Goal: Information Seeking & Learning: Learn about a topic

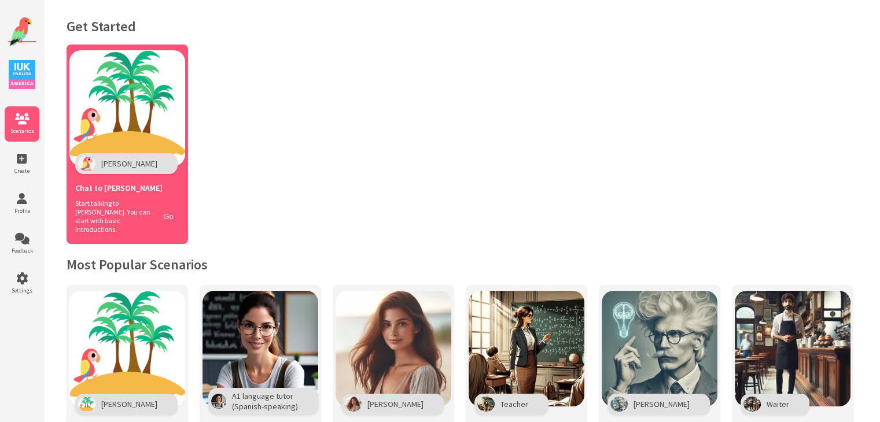
click at [169, 212] on button "Go" at bounding box center [168, 216] width 22 height 17
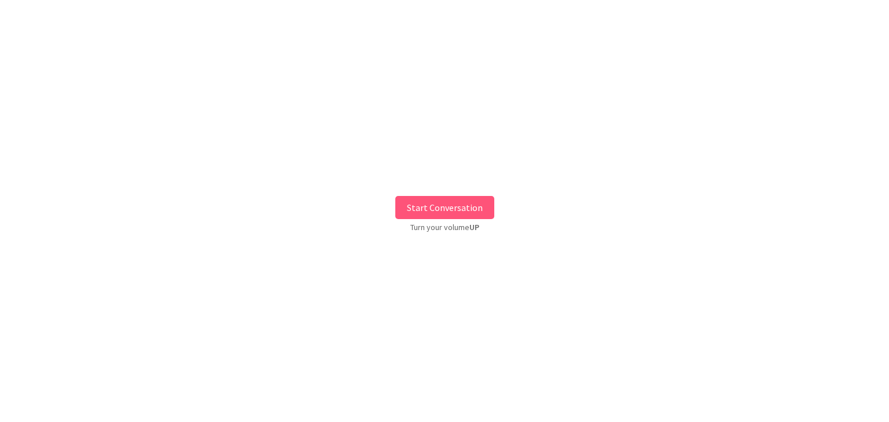
click at [417, 206] on button "Start Conversation" at bounding box center [444, 207] width 99 height 23
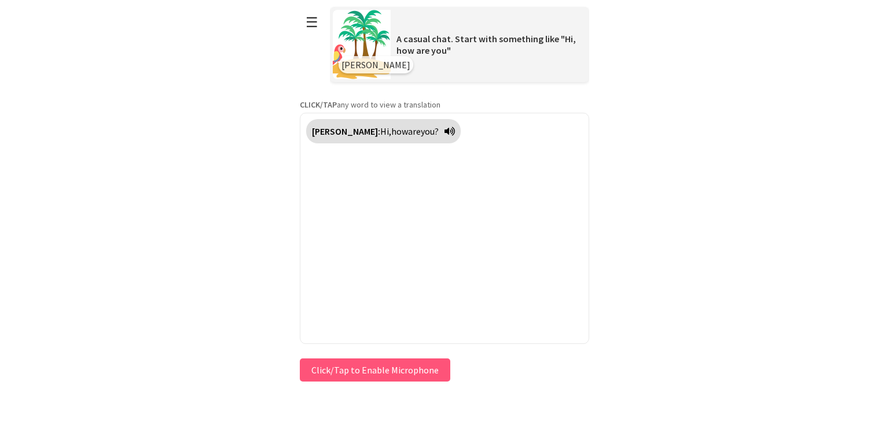
click at [377, 362] on div "**********" at bounding box center [444, 192] width 289 height 385
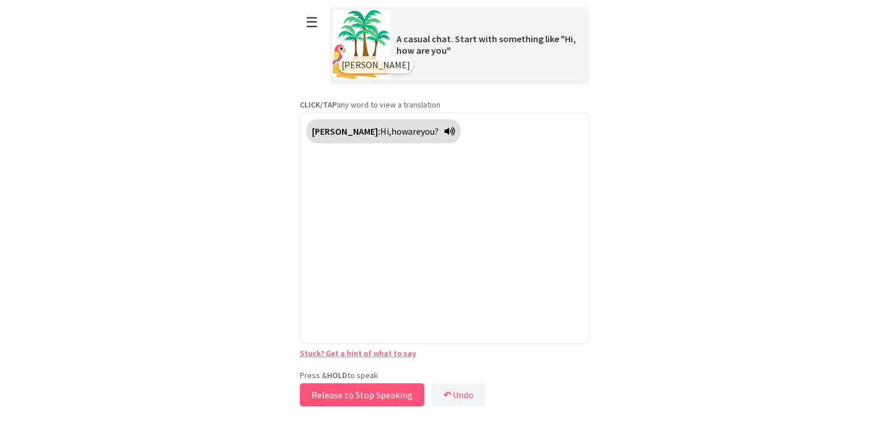
drag, startPoint x: 381, startPoint y: 387, endPoint x: 395, endPoint y: 390, distance: 13.6
click at [395, 390] on button "Release to Stop Speaking" at bounding box center [362, 395] width 124 height 23
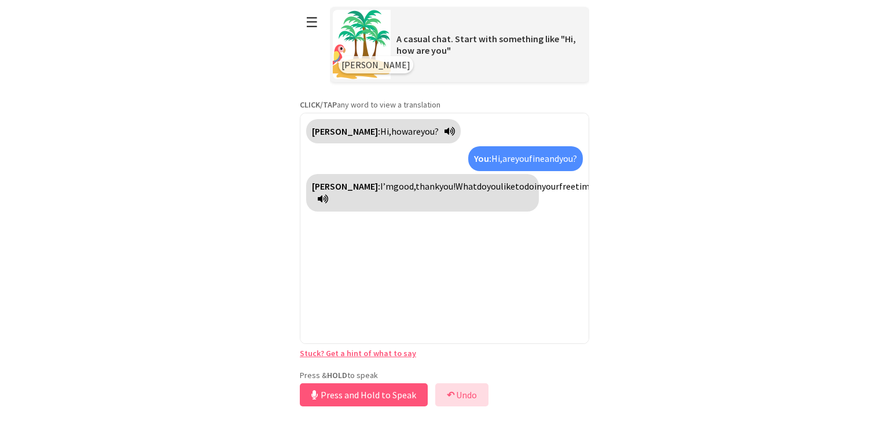
click at [454, 396] on b "↶" at bounding box center [451, 395] width 8 height 12
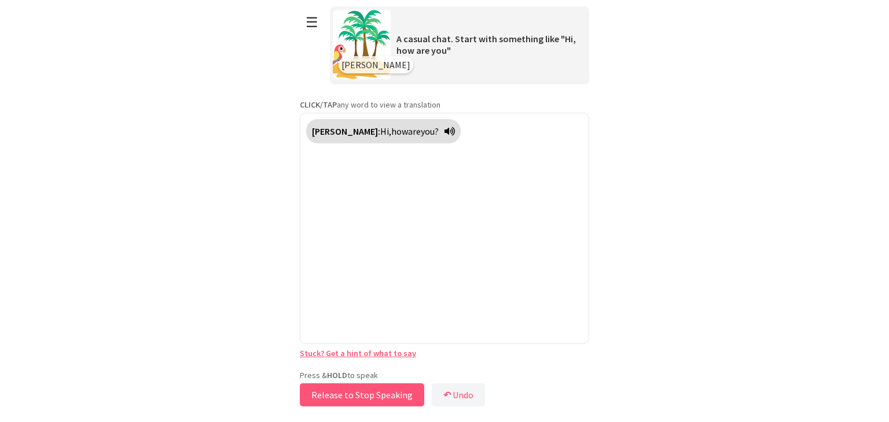
click at [389, 389] on button "Release to Stop Speaking" at bounding box center [362, 395] width 124 height 23
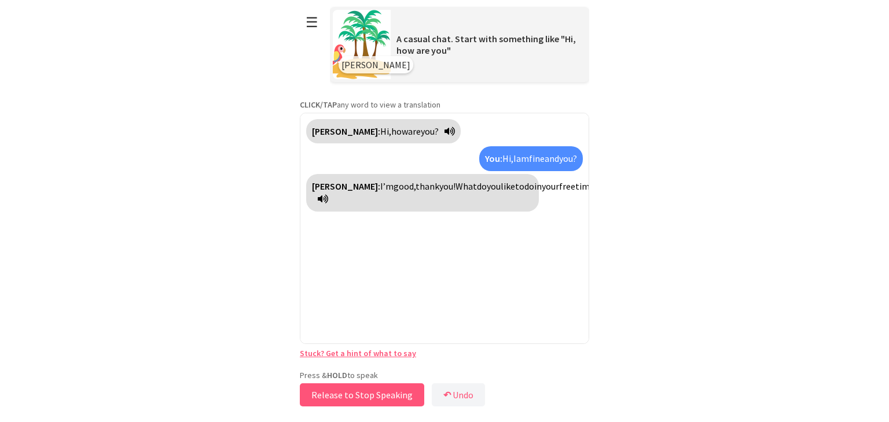
click at [389, 389] on button "Release to Stop Speaking" at bounding box center [362, 395] width 124 height 23
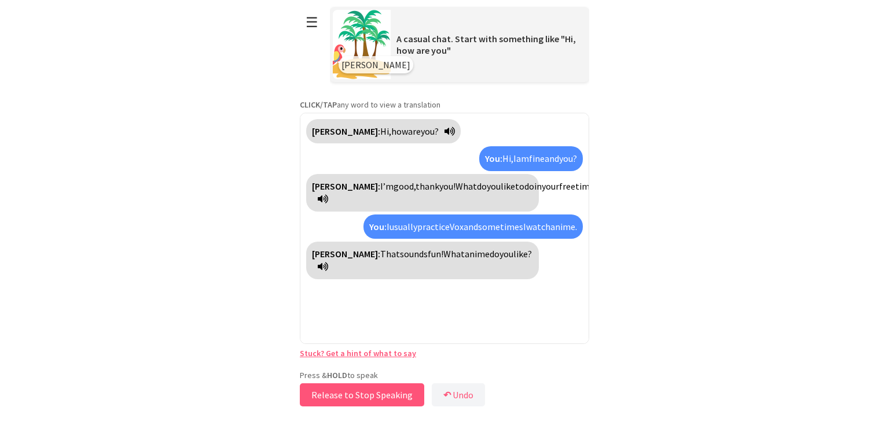
click at [389, 391] on button "Release to Stop Speaking" at bounding box center [362, 395] width 124 height 23
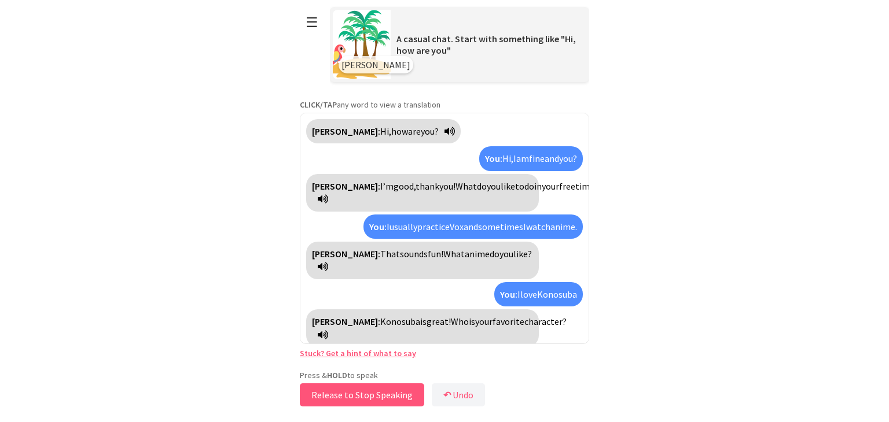
click at [400, 392] on button "Release to Stop Speaking" at bounding box center [362, 395] width 124 height 23
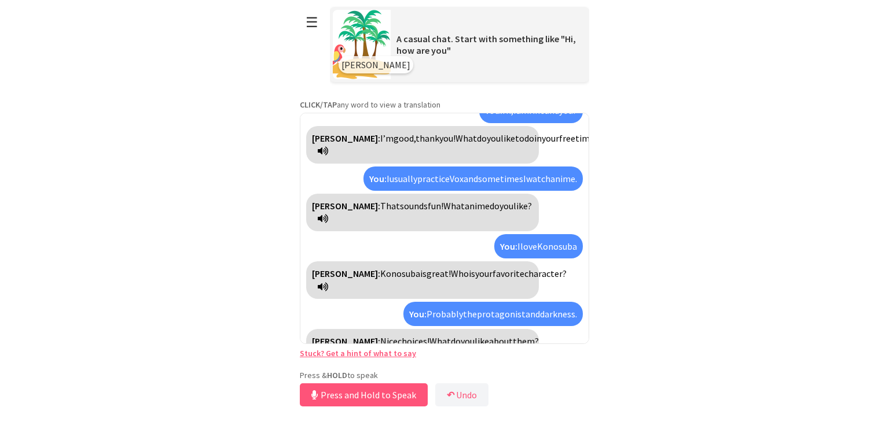
scroll to position [61, 0]
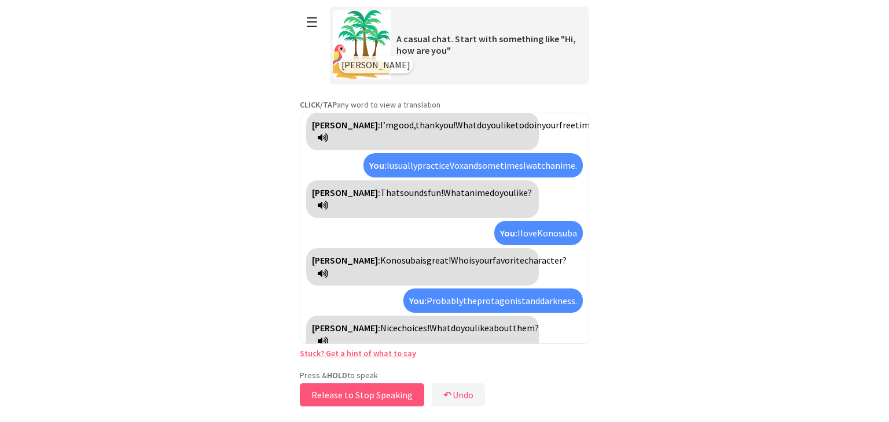
click at [368, 395] on button "Release to Stop Speaking" at bounding box center [362, 395] width 124 height 23
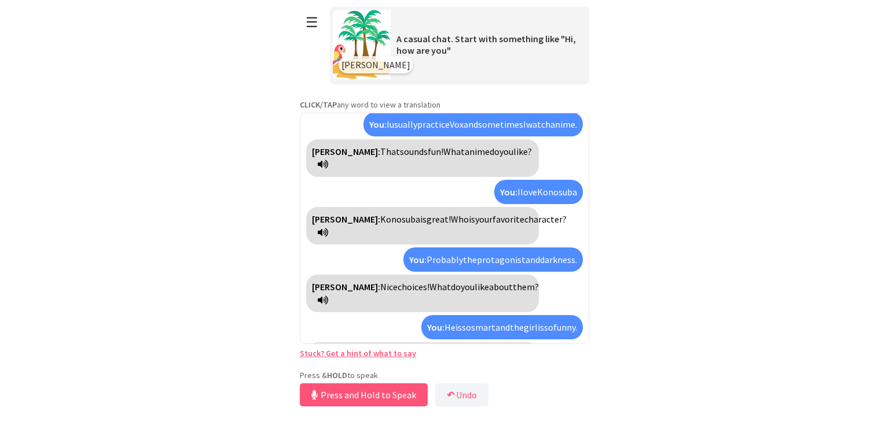
scroll to position [129, 0]
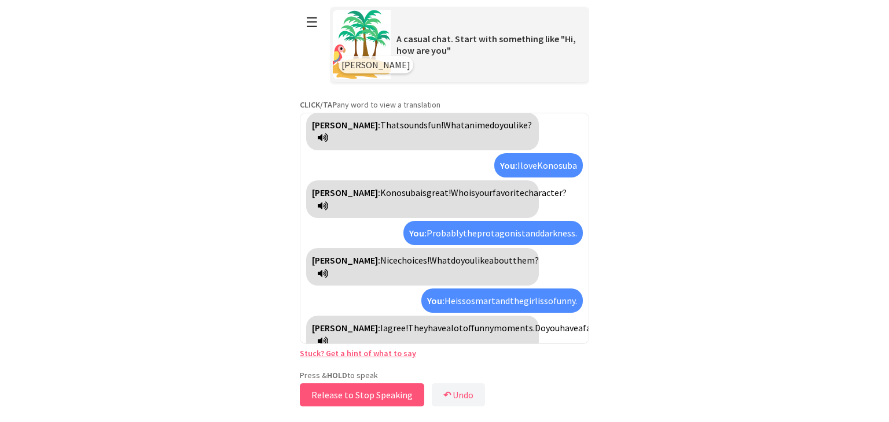
click at [389, 385] on button "Release to Stop Speaking" at bounding box center [362, 395] width 124 height 23
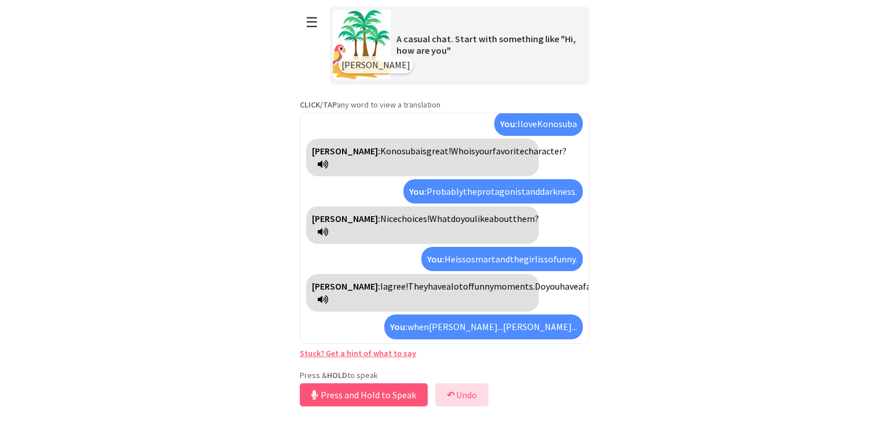
click at [468, 390] on button "↶ Undo" at bounding box center [461, 395] width 53 height 23
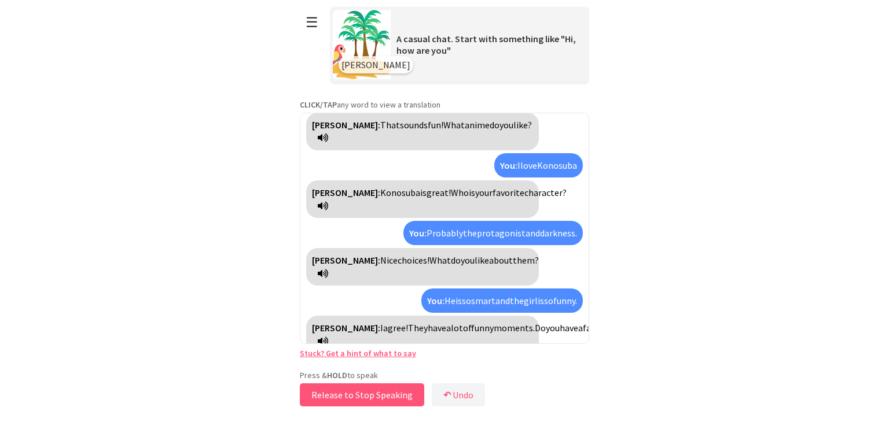
click at [402, 394] on button "Release to Stop Speaking" at bounding box center [362, 395] width 124 height 23
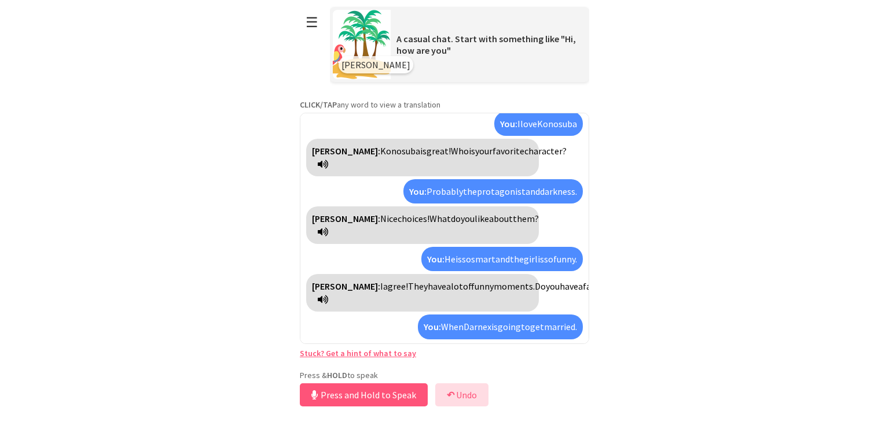
scroll to position [236, 0]
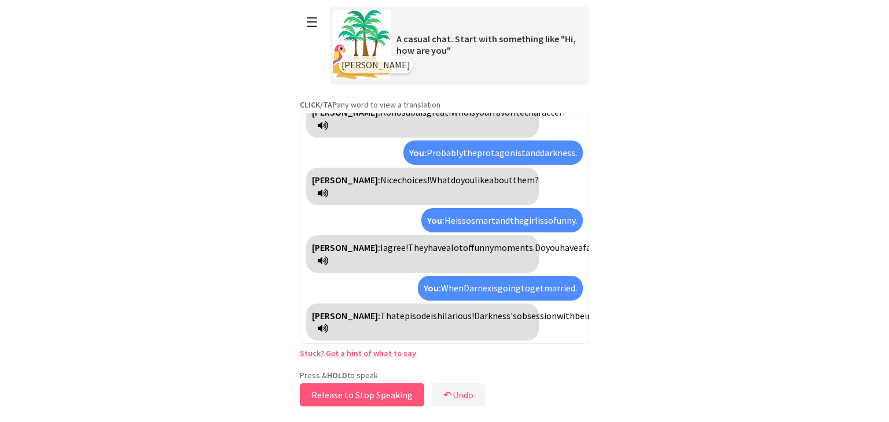
click at [369, 400] on button "Release to Stop Speaking" at bounding box center [362, 395] width 124 height 23
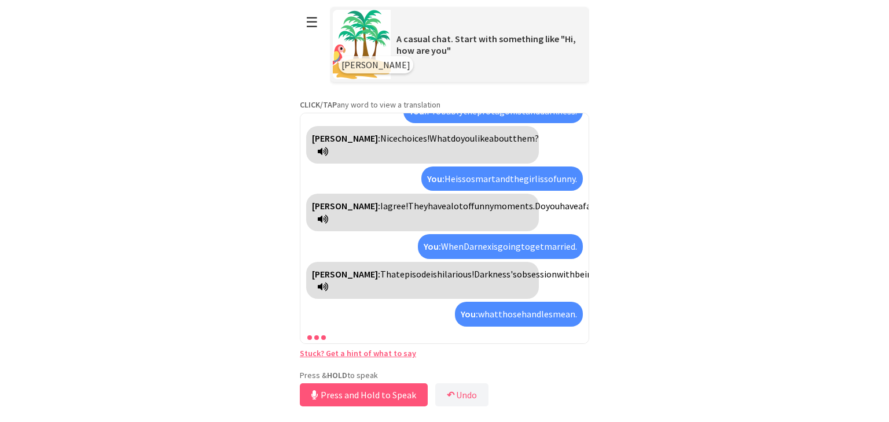
scroll to position [355, 0]
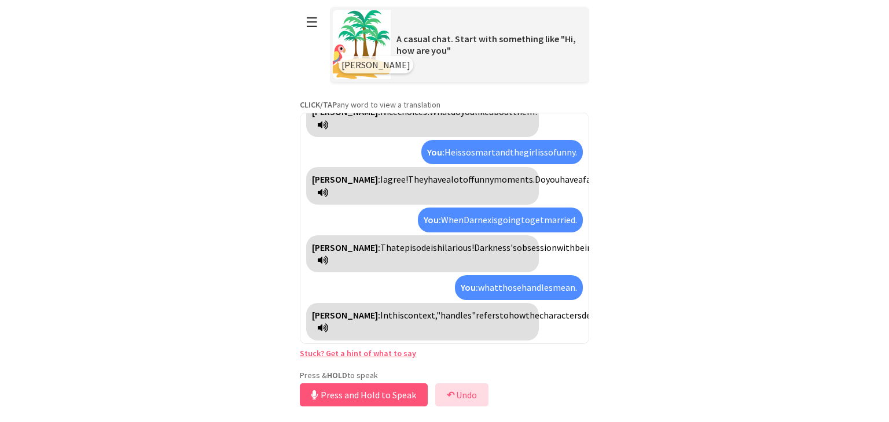
click at [463, 394] on button "↶ Undo" at bounding box center [461, 395] width 53 height 23
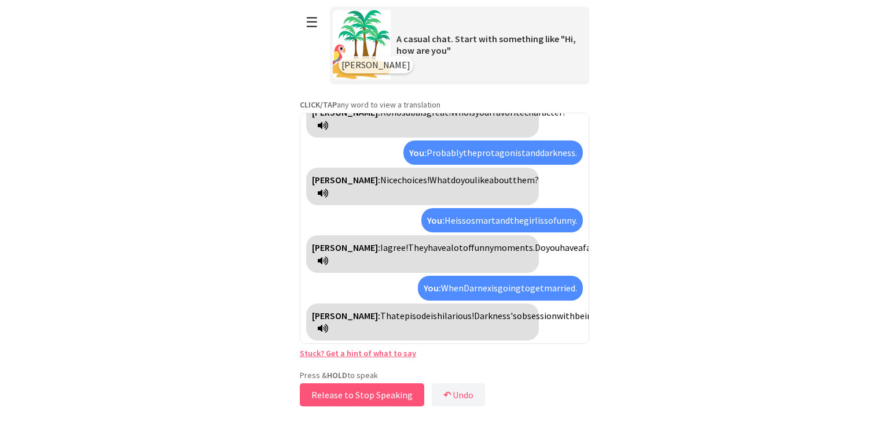
click at [370, 398] on button "Release to Stop Speaking" at bounding box center [362, 395] width 124 height 23
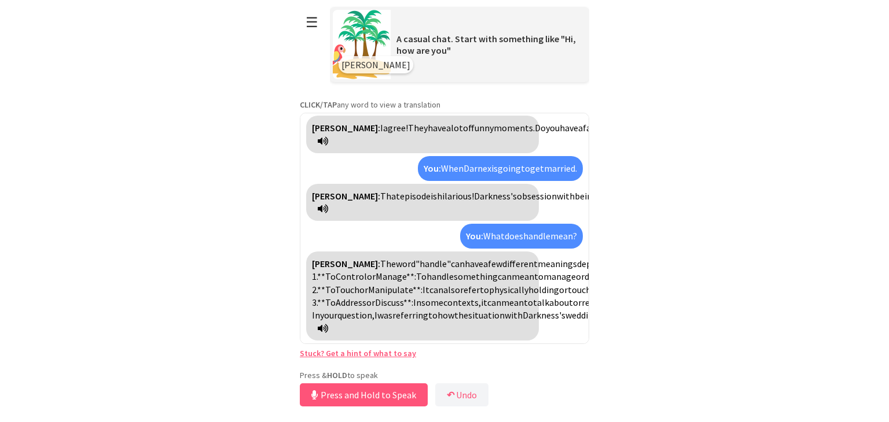
scroll to position [446, 0]
drag, startPoint x: 451, startPoint y: 332, endPoint x: 414, endPoint y: 330, distance: 37.0
click at [694, 321] on span "portrayed" at bounding box center [713, 316] width 39 height 12
copy span "portrayed"
click at [392, 399] on button "Release to Stop Speaking" at bounding box center [362, 395] width 124 height 23
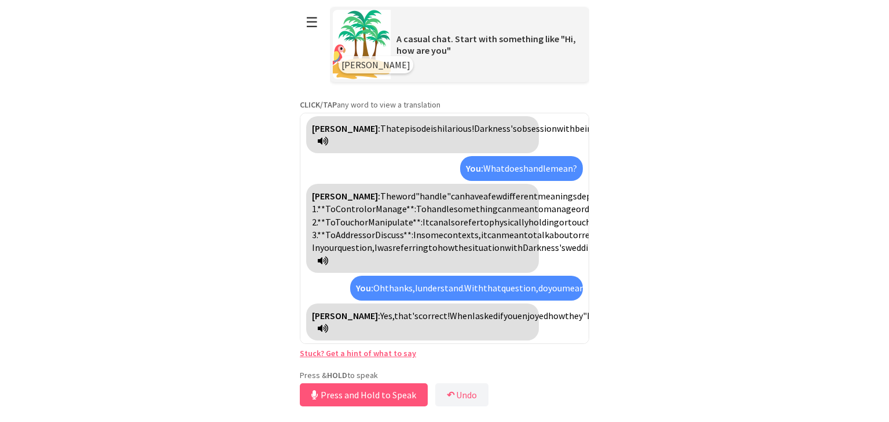
scroll to position [604, 0]
click at [395, 396] on button "Release to Stop Speaking" at bounding box center [362, 395] width 124 height 23
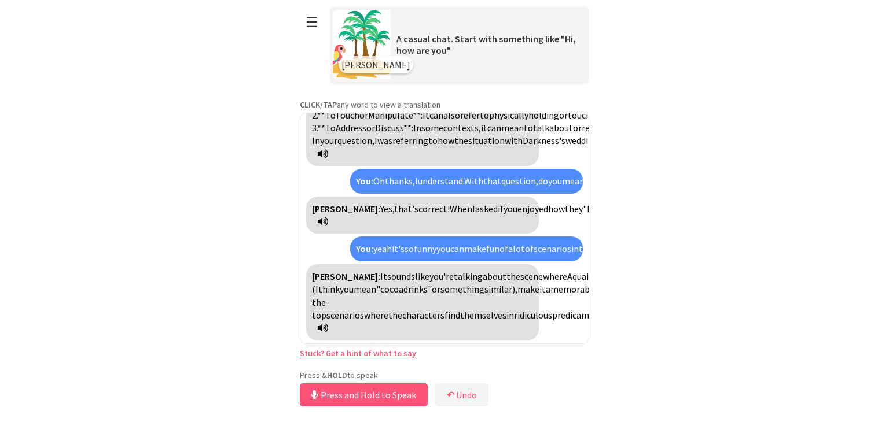
scroll to position [760, 0]
click at [472, 395] on button "↶ Undo" at bounding box center [461, 395] width 53 height 23
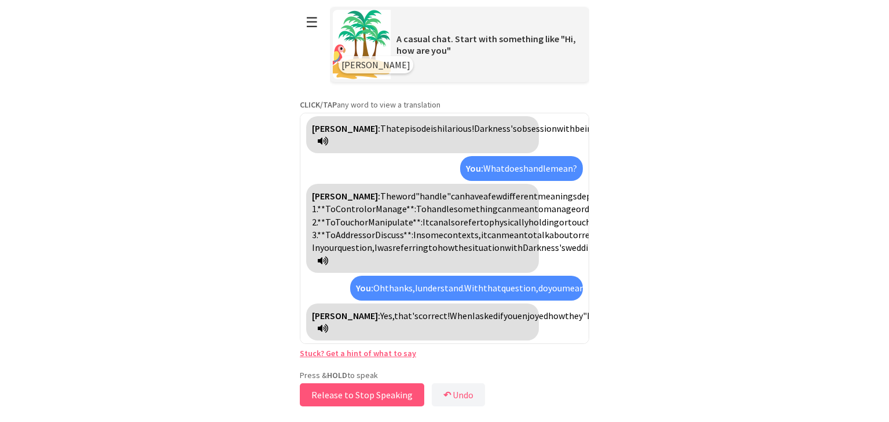
click at [403, 389] on button "Release to Stop Speaking" at bounding box center [362, 395] width 124 height 23
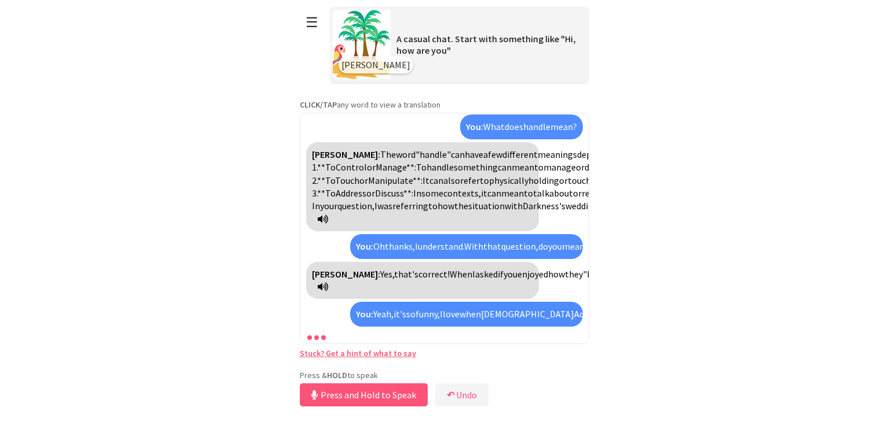
scroll to position [750, 0]
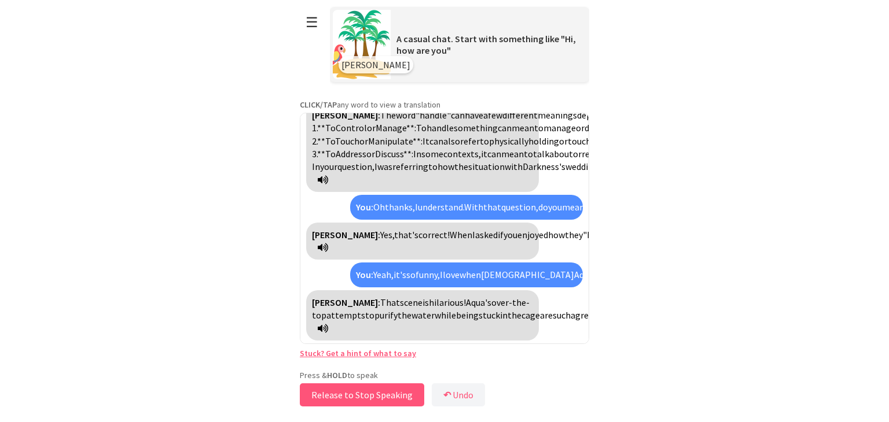
click at [390, 404] on button "Release to Stop Speaking" at bounding box center [362, 395] width 124 height 23
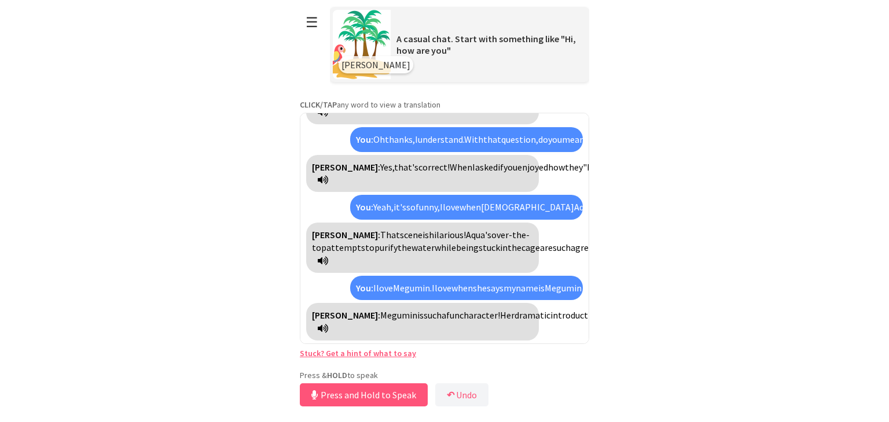
scroll to position [883, 0]
click at [366, 335] on div "[PERSON_NAME]: [PERSON_NAME] is such a fun character! Her dramatic introduction…" at bounding box center [422, 322] width 233 height 38
click at [328, 327] on icon at bounding box center [323, 328] width 10 height 9
drag, startPoint x: 336, startPoint y: 262, endPoint x: 448, endPoint y: 267, distance: 112.9
click at [448, 303] on div "[PERSON_NAME]: [PERSON_NAME] is such a fun character! Her dramatic introduction…" at bounding box center [422, 322] width 233 height 38
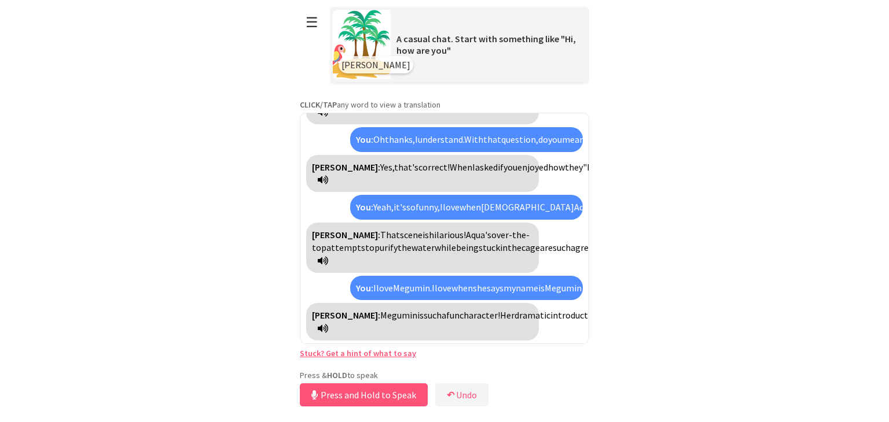
drag, startPoint x: 362, startPoint y: 328, endPoint x: 255, endPoint y: 351, distance: 109.5
click at [255, 351] on html "**********" at bounding box center [444, 211] width 889 height 422
click at [442, 362] on div "**********" at bounding box center [444, 205] width 289 height 410
click at [391, 389] on button "Release to Stop Speaking" at bounding box center [362, 395] width 124 height 23
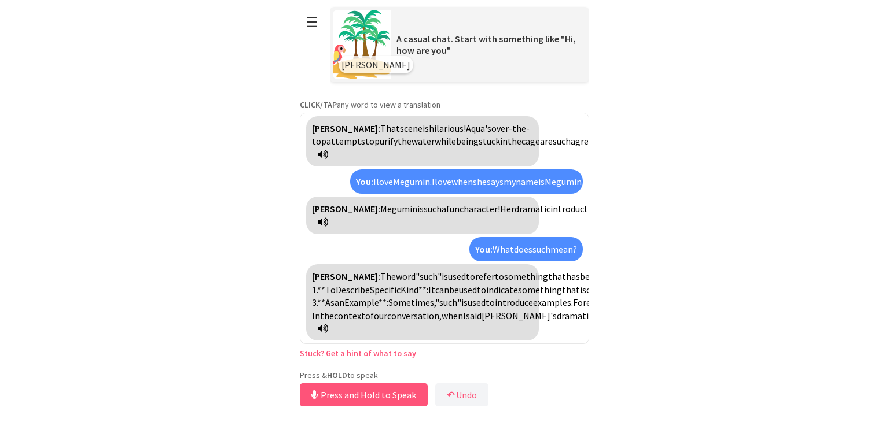
scroll to position [1132, 0]
click at [328, 327] on icon at bounding box center [323, 328] width 10 height 9
drag, startPoint x: 408, startPoint y: 173, endPoint x: 504, endPoint y: 175, distance: 95.5
click at [504, 264] on div "[PERSON_NAME]: The word "such" is used to refer to something that has been prev…" at bounding box center [422, 302] width 233 height 76
copy div "To Describe Specific Kind"
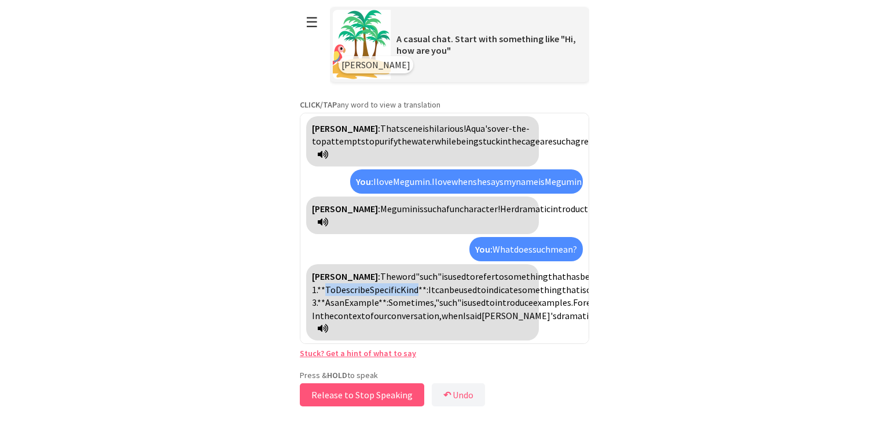
click at [377, 392] on button "Release to Stop Speaking" at bounding box center [362, 395] width 124 height 23
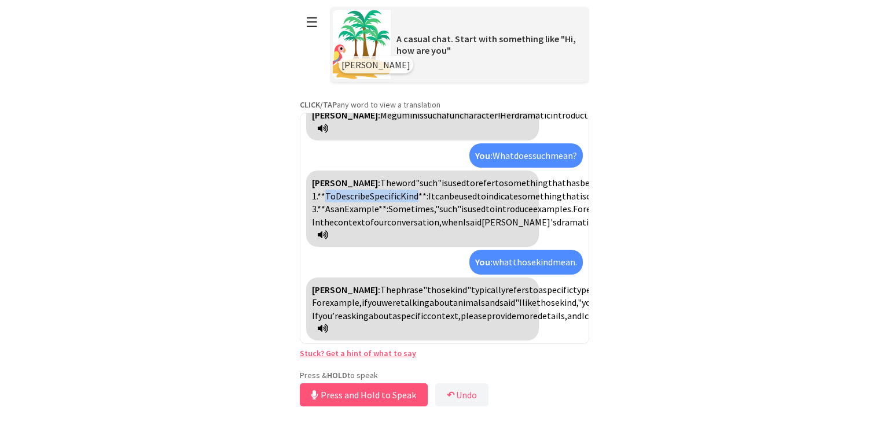
scroll to position [1357, 0]
drag, startPoint x: 470, startPoint y: 397, endPoint x: 193, endPoint y: 303, distance: 292.2
click at [193, 303] on html "**********" at bounding box center [444, 211] width 889 height 422
click at [464, 399] on button "↶ Undo" at bounding box center [461, 395] width 53 height 23
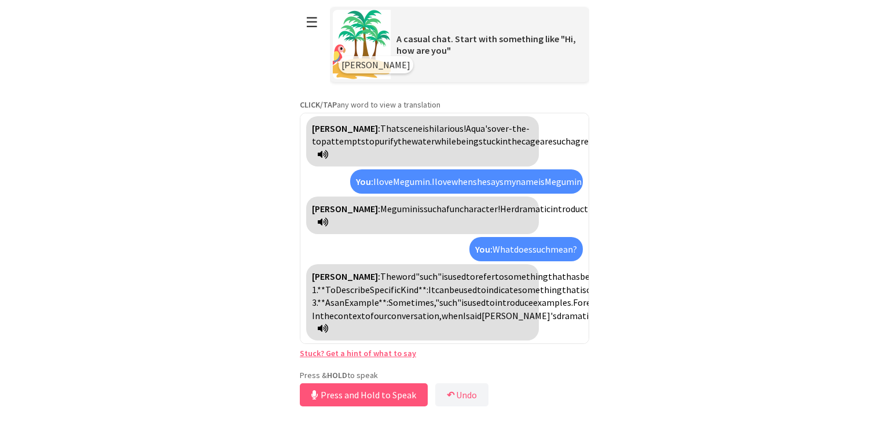
scroll to position [1132, 0]
click at [379, 397] on button "Release to Stop Speaking" at bounding box center [362, 395] width 124 height 23
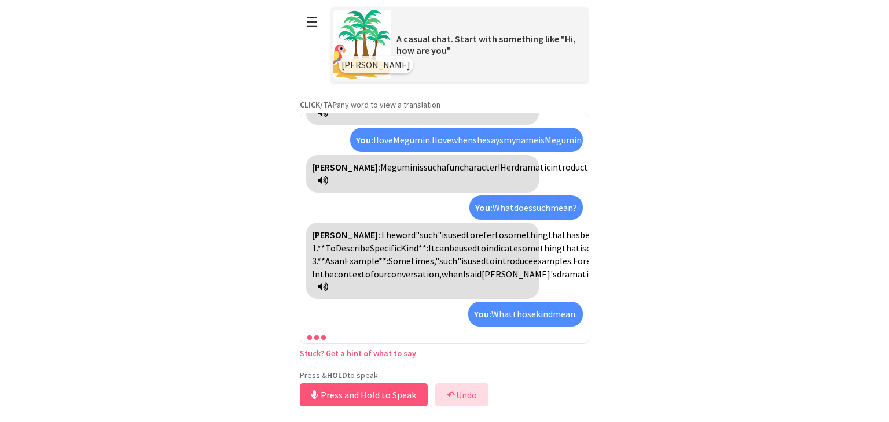
scroll to position [1173, 0]
click at [486, 389] on button "↶ Undo" at bounding box center [461, 395] width 53 height 23
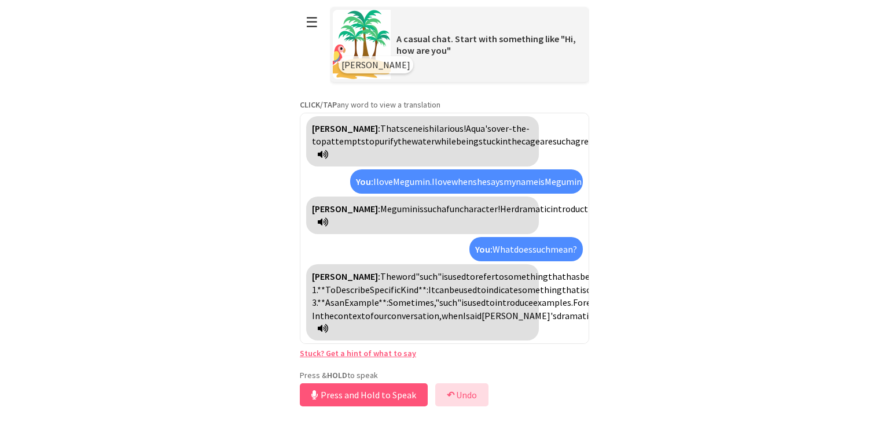
scroll to position [1132, 0]
click at [400, 395] on button "Release to Stop Speaking" at bounding box center [362, 395] width 124 height 23
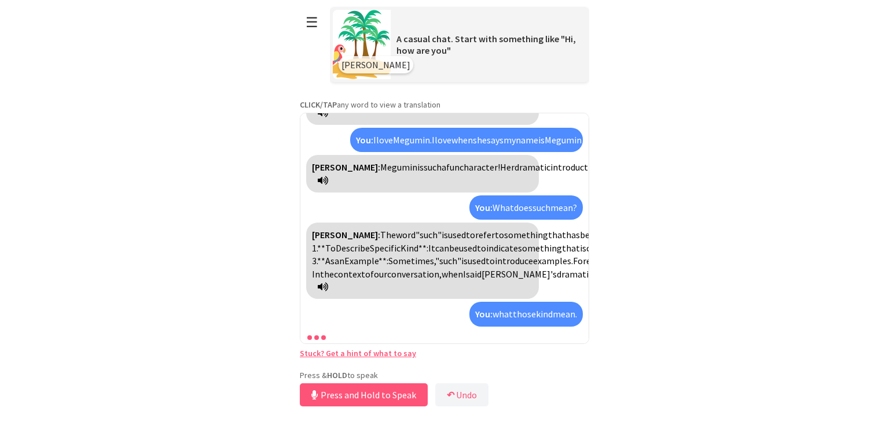
scroll to position [1173, 0]
click at [479, 390] on button "↶ Undo" at bounding box center [461, 395] width 53 height 23
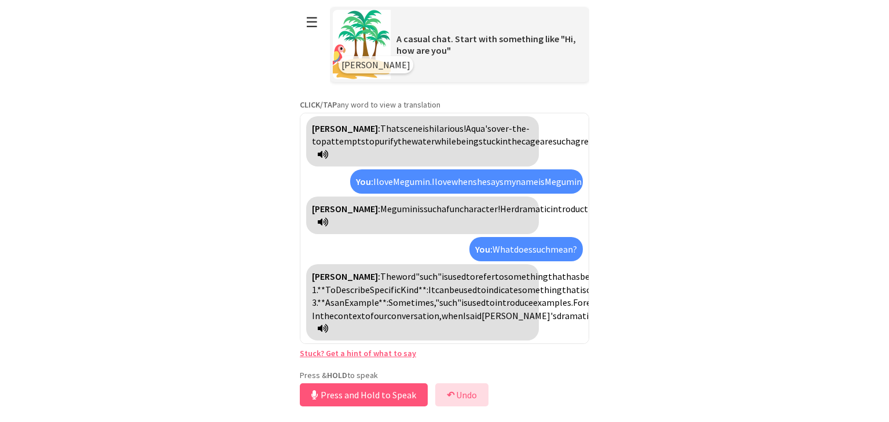
scroll to position [1132, 0]
click at [390, 392] on button "Release to Stop Speaking" at bounding box center [362, 395] width 124 height 23
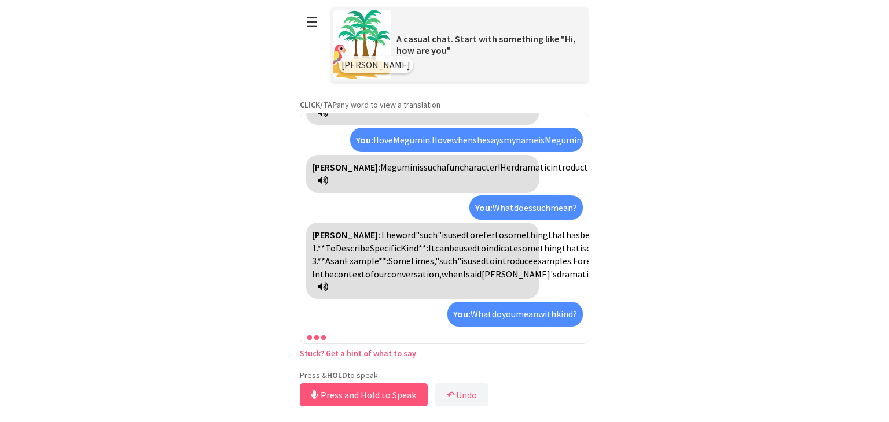
scroll to position [1342, 0]
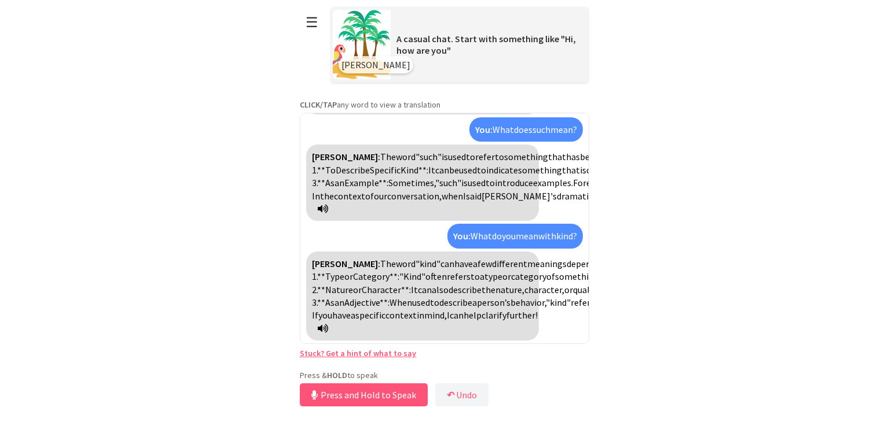
click at [328, 330] on icon at bounding box center [323, 328] width 10 height 9
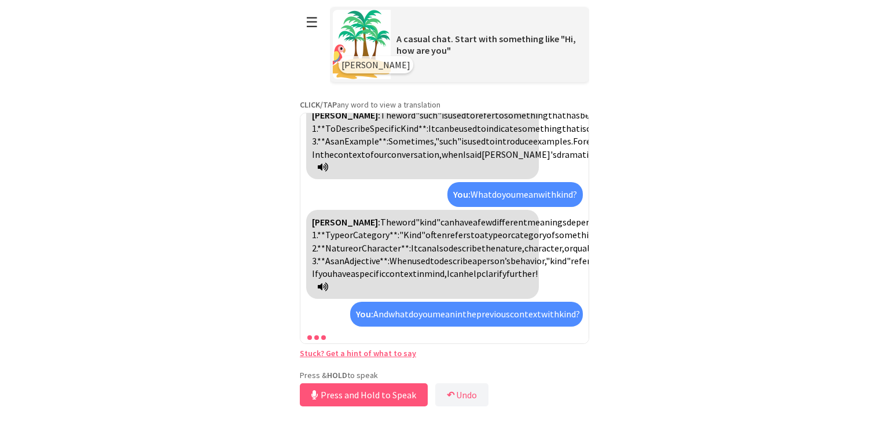
scroll to position [1397, 0]
drag, startPoint x: 405, startPoint y: 388, endPoint x: 270, endPoint y: 320, distance: 151.4
drag, startPoint x: 270, startPoint y: 320, endPoint x: 243, endPoint y: 345, distance: 36.8
drag, startPoint x: 243, startPoint y: 345, endPoint x: 230, endPoint y: 332, distance: 18.8
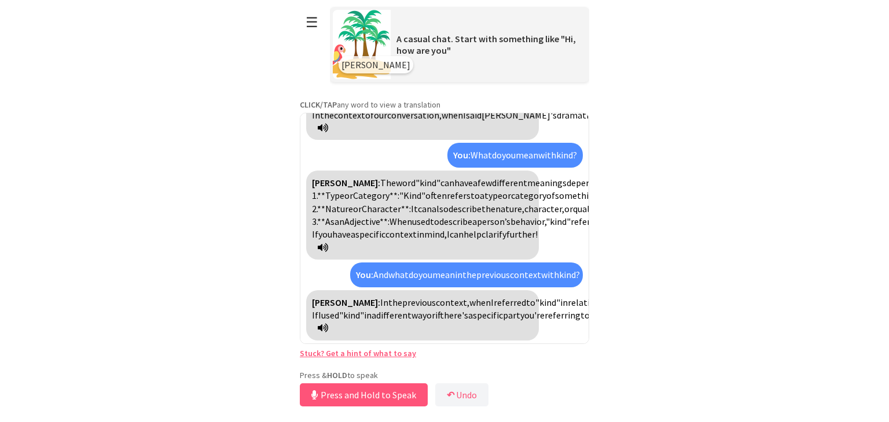
drag, startPoint x: 230, startPoint y: 332, endPoint x: 708, endPoint y: 262, distance: 482.9
click at [708, 262] on html "**********" at bounding box center [444, 211] width 889 height 422
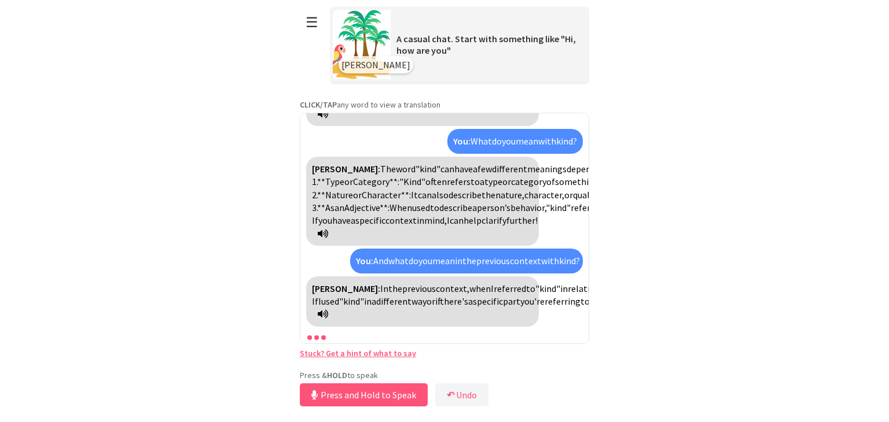
scroll to position [1569, 0]
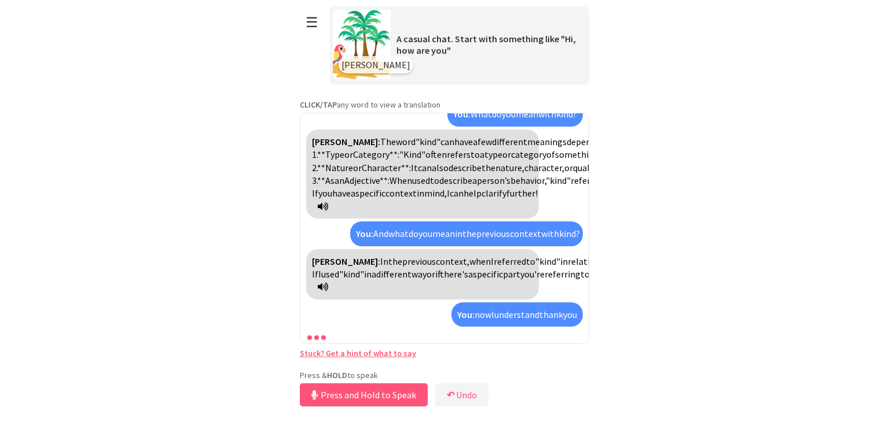
drag, startPoint x: 391, startPoint y: 391, endPoint x: 260, endPoint y: 378, distance: 130.9
click at [260, 378] on html "**********" at bounding box center [444, 211] width 889 height 422
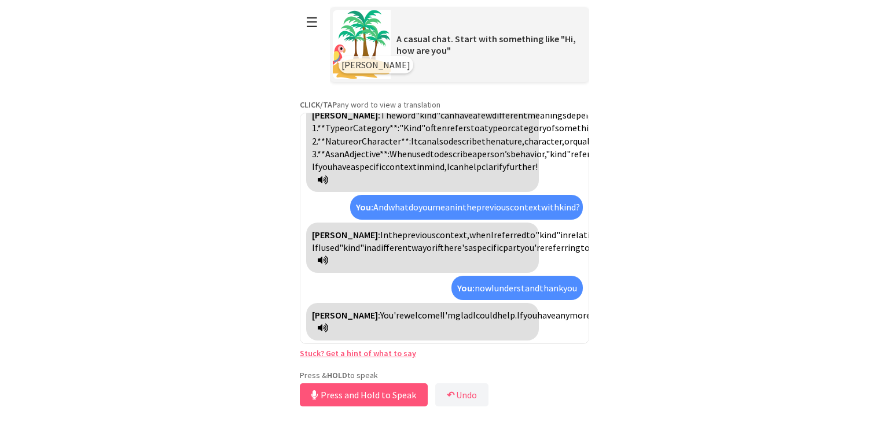
scroll to position [1608, 0]
click at [391, 387] on button "Release to Stop Speaking" at bounding box center [362, 395] width 124 height 23
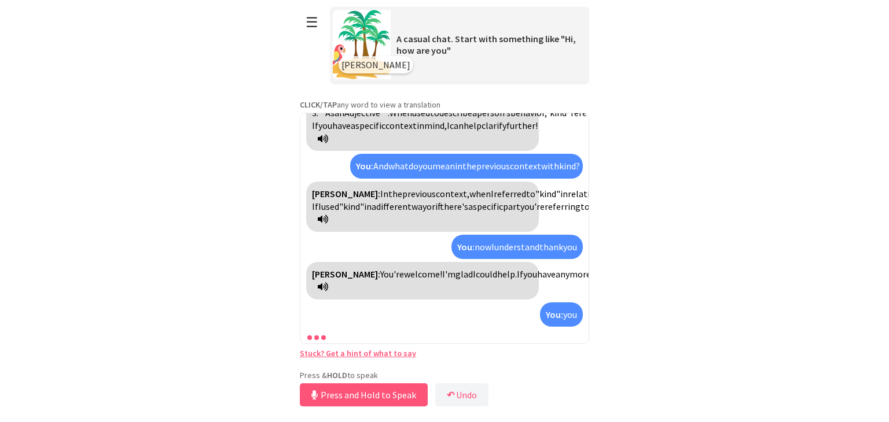
scroll to position [1701, 0]
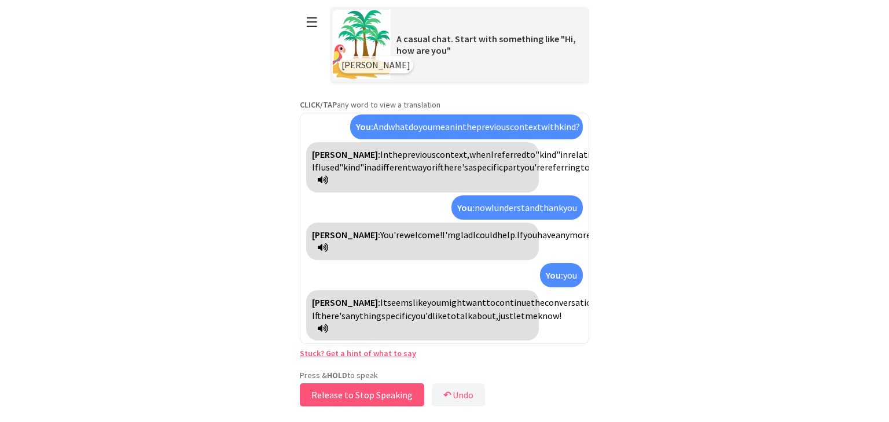
click at [403, 385] on button "Release to Stop Speaking" at bounding box center [362, 395] width 124 height 23
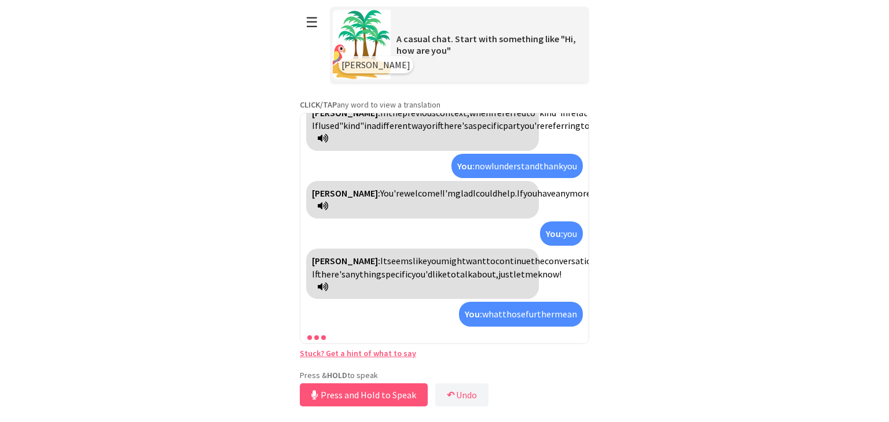
scroll to position [1743, 0]
drag, startPoint x: 463, startPoint y: 392, endPoint x: 463, endPoint y: 399, distance: 6.9
click at [463, 399] on button "↶ Undo" at bounding box center [461, 395] width 53 height 23
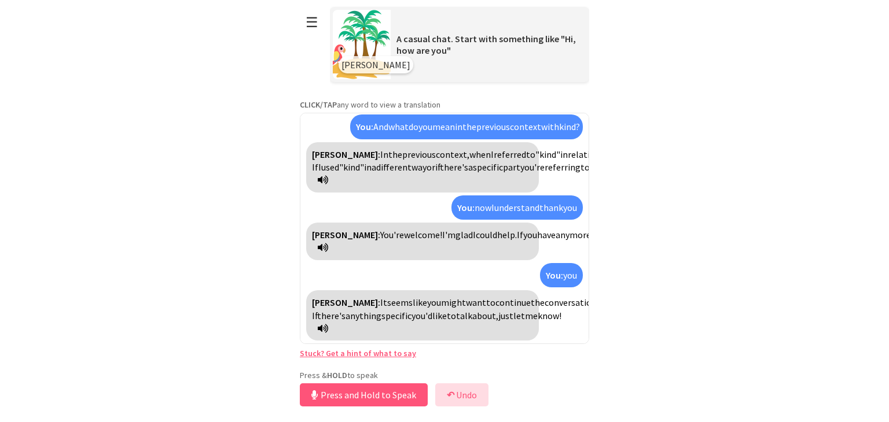
scroll to position [1701, 0]
click at [402, 400] on button "Release to Stop Speaking" at bounding box center [362, 395] width 124 height 23
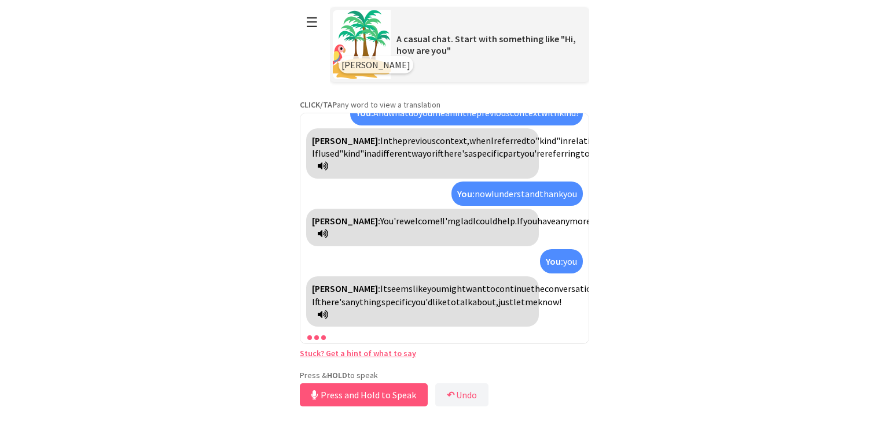
scroll to position [1743, 0]
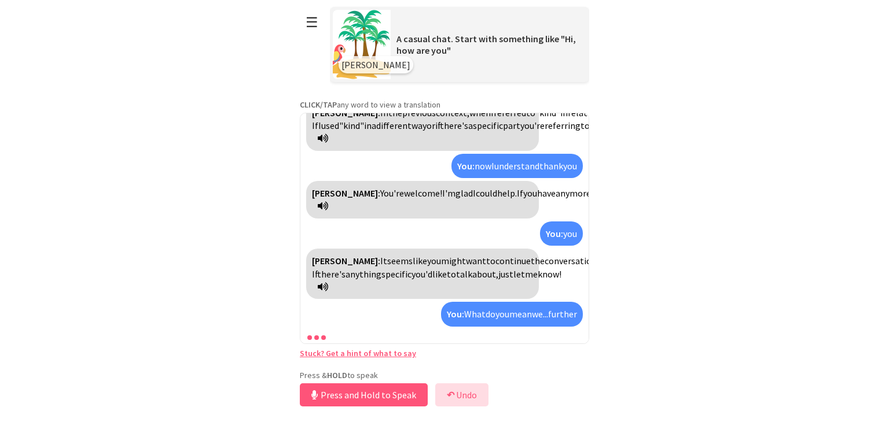
click at [463, 391] on button "↶ Undo" at bounding box center [461, 395] width 53 height 23
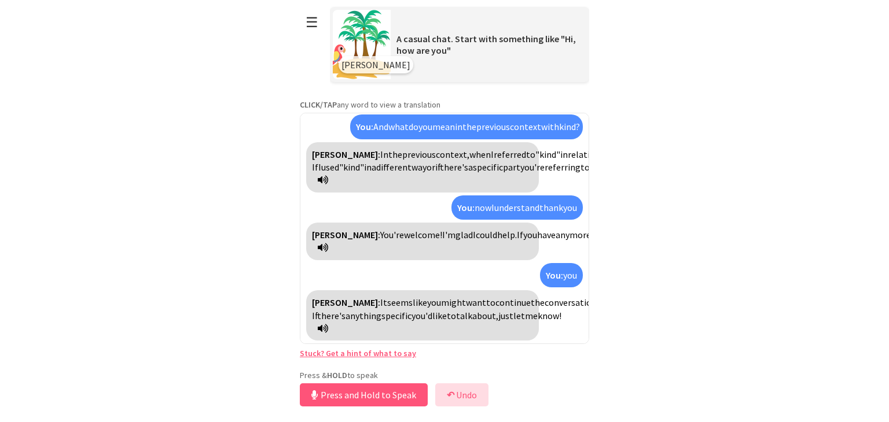
scroll to position [1701, 0]
click at [382, 398] on button "Release to Stop Speaking" at bounding box center [362, 395] width 124 height 23
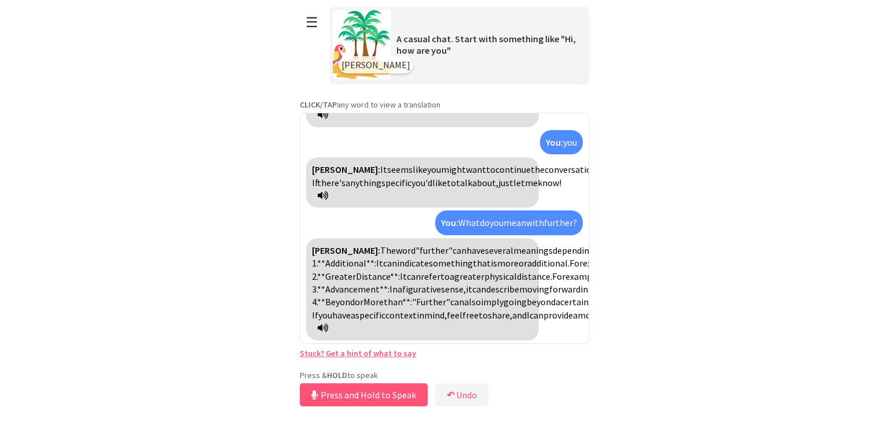
scroll to position [1963, 0]
click at [385, 394] on button "Release to Stop Speaking" at bounding box center [362, 395] width 124 height 23
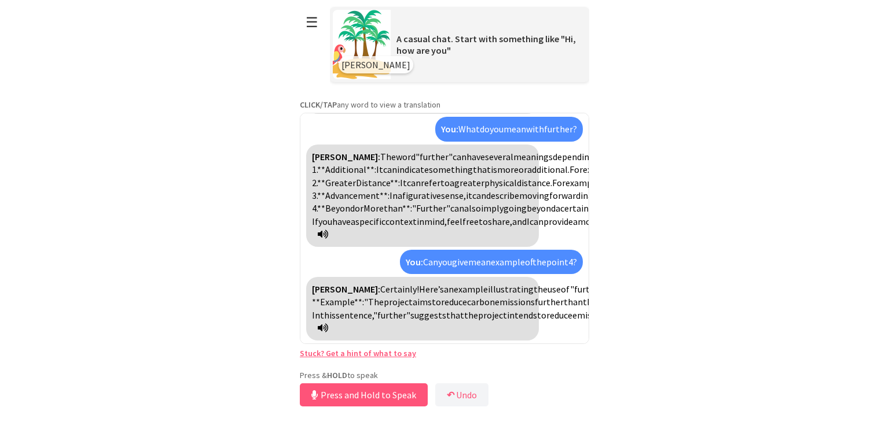
scroll to position [2109, 0]
click at [379, 395] on button "Release to Stop Speaking" at bounding box center [362, 395] width 124 height 23
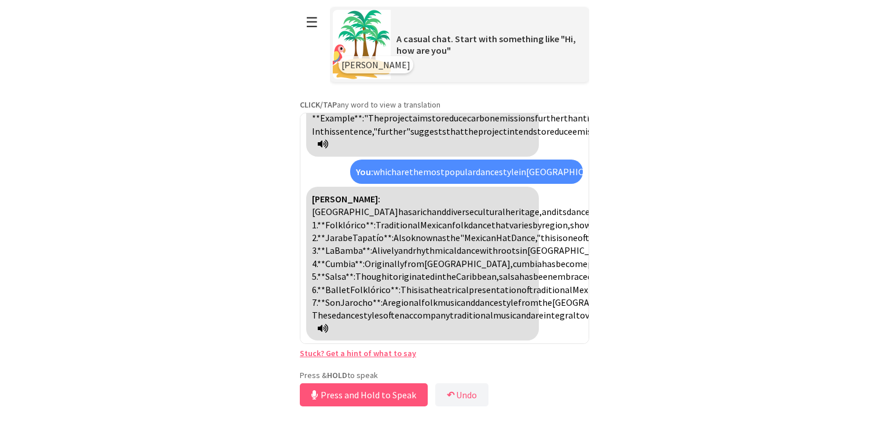
scroll to position [2553, 0]
click at [328, 329] on icon at bounding box center [323, 328] width 10 height 9
click at [328, 327] on icon at bounding box center [323, 328] width 10 height 9
click at [328, 329] on icon at bounding box center [323, 328] width 10 height 9
